Goal: Task Accomplishment & Management: Manage account settings

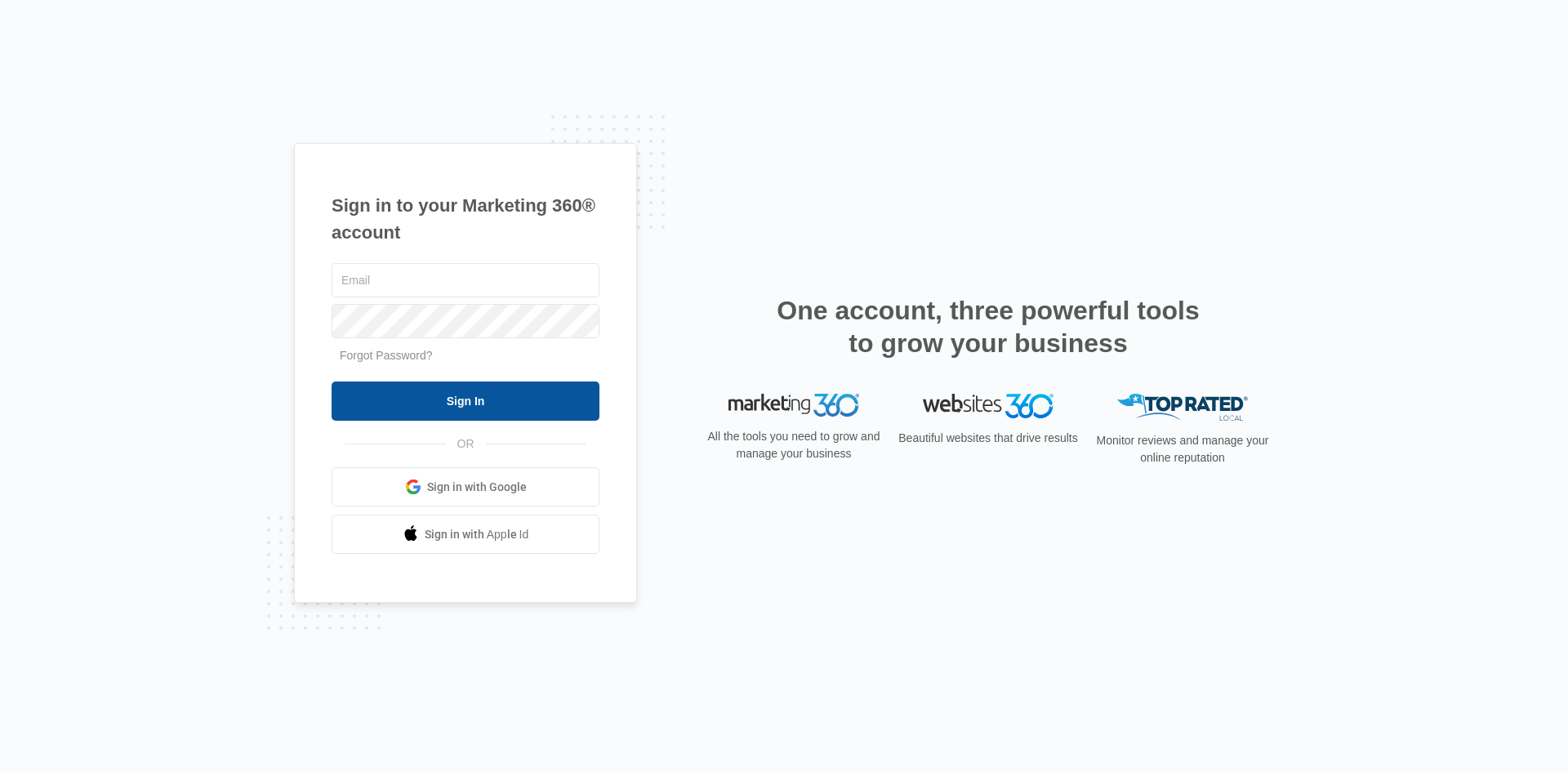
click at [436, 406] on input "Sign In" at bounding box center [465, 401] width 268 height 39
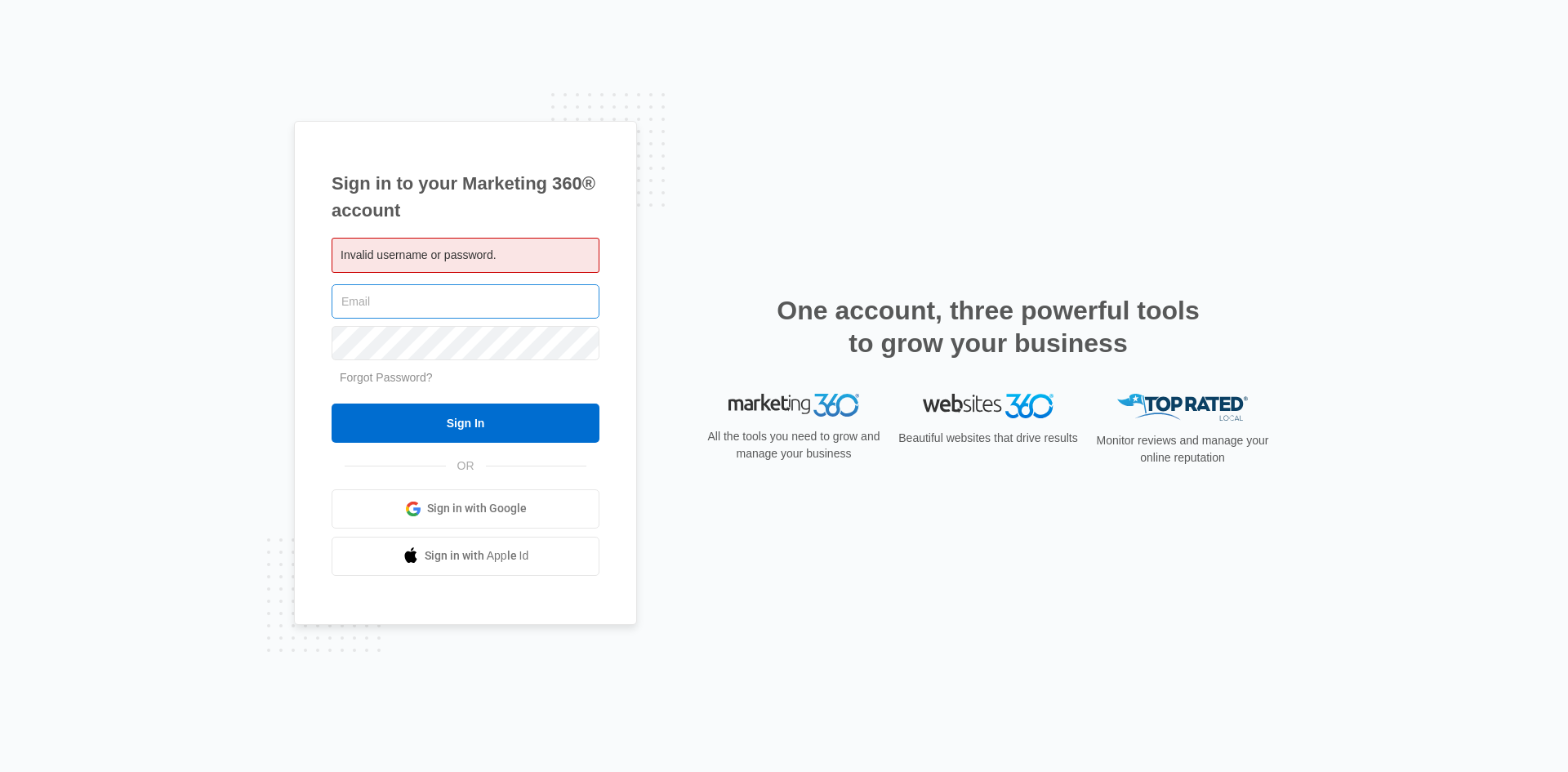
click at [366, 306] on input "text" at bounding box center [465, 302] width 268 height 35
click at [359, 302] on input "text" at bounding box center [465, 302] width 268 height 35
drag, startPoint x: 359, startPoint y: 302, endPoint x: 275, endPoint y: 400, distance: 129.1
click at [275, 400] on div "Sign in to your Marketing 360® account Invalid username or password." at bounding box center [784, 386] width 1568 height 772
click at [478, 514] on span "Sign in with Google" at bounding box center [477, 508] width 100 height 17
